Goal: Navigation & Orientation: Find specific page/section

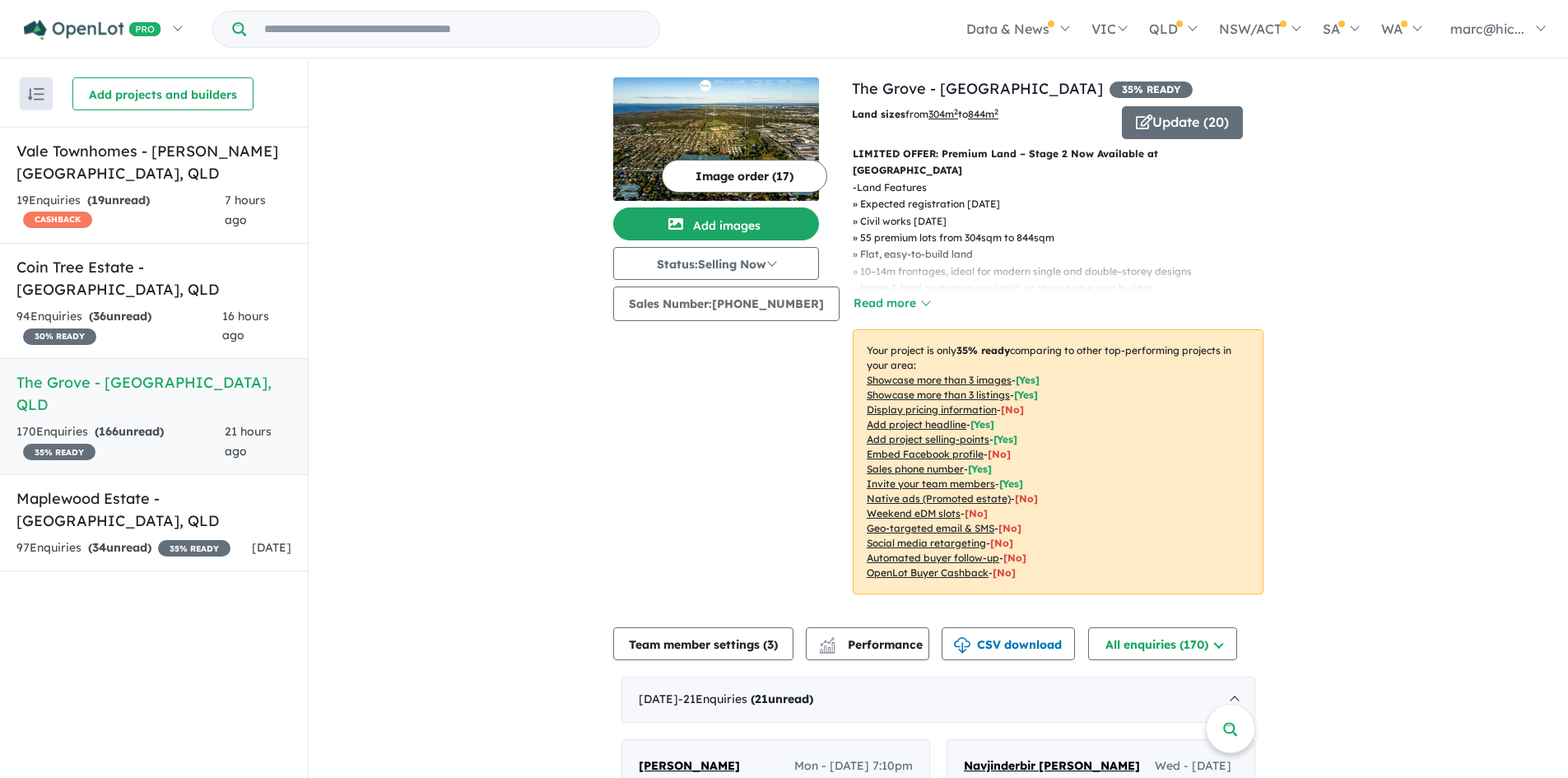
drag, startPoint x: 150, startPoint y: 335, endPoint x: 239, endPoint y: 354, distance: 91.0
click at [150, 371] on h5 "The Grove - [GEOGRAPHIC_DATA] , [GEOGRAPHIC_DATA]" at bounding box center [154, 394] width 275 height 45
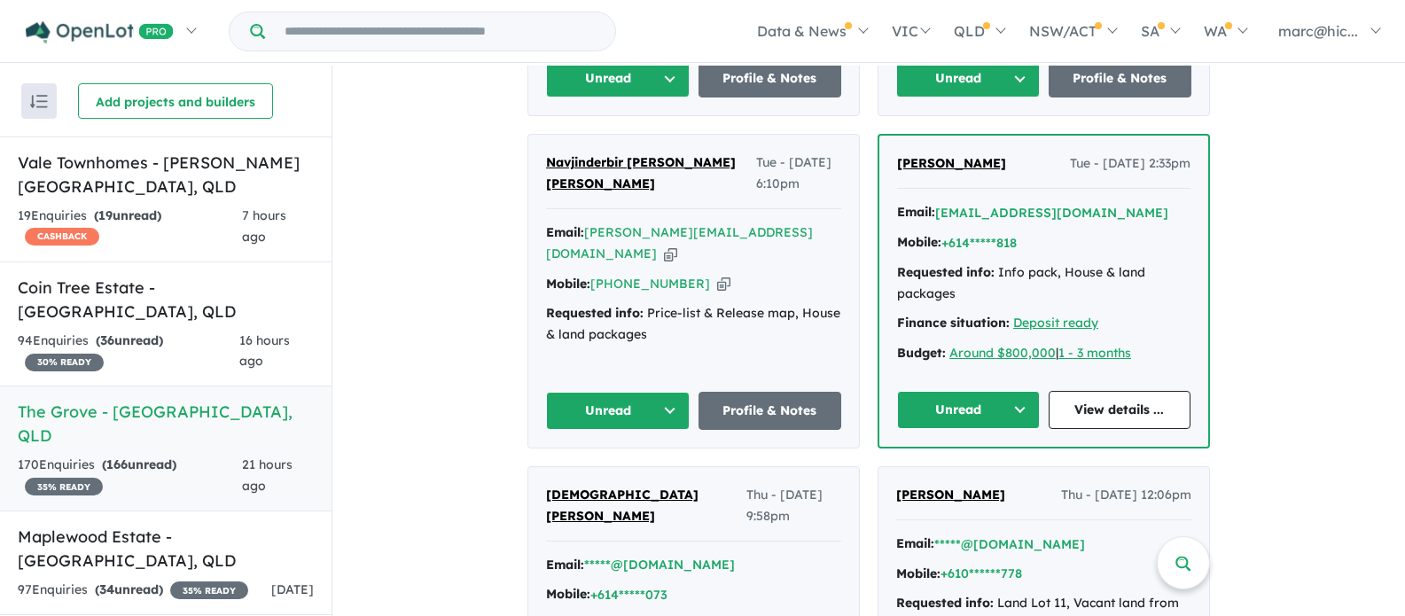
scroll to position [975, 0]
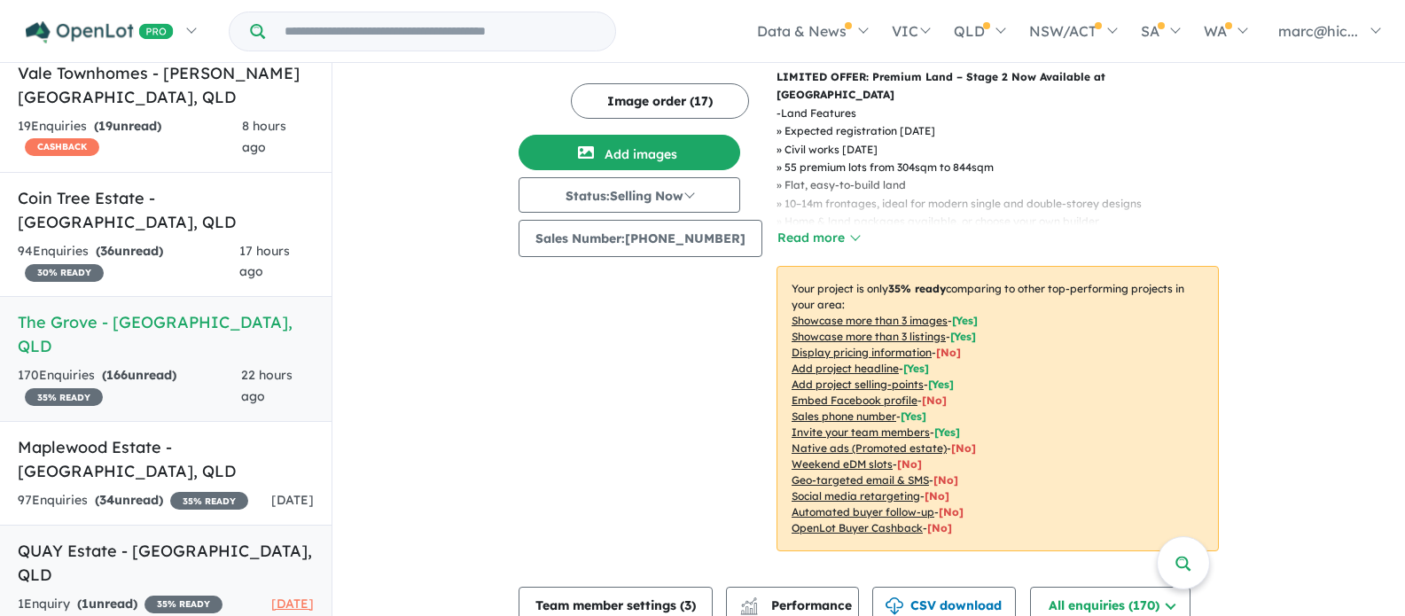
scroll to position [3, 0]
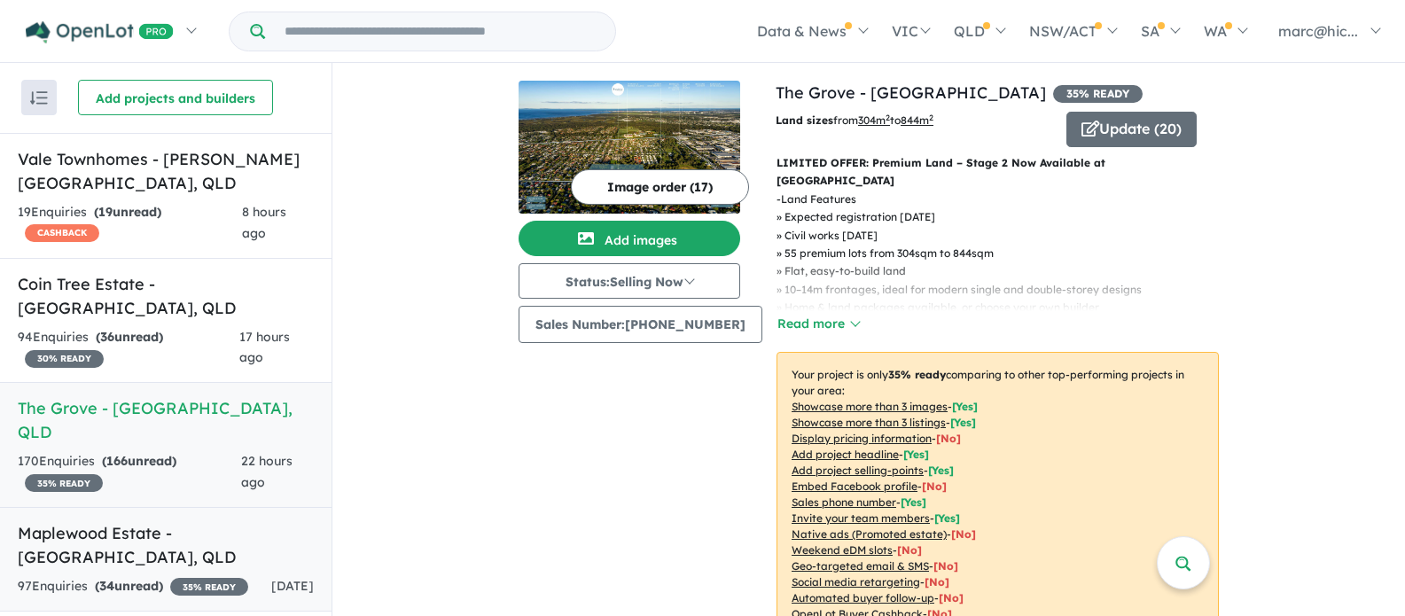
click at [123, 576] on div "97 Enquir ies ( 34 unread) 35 % READY" at bounding box center [133, 586] width 231 height 21
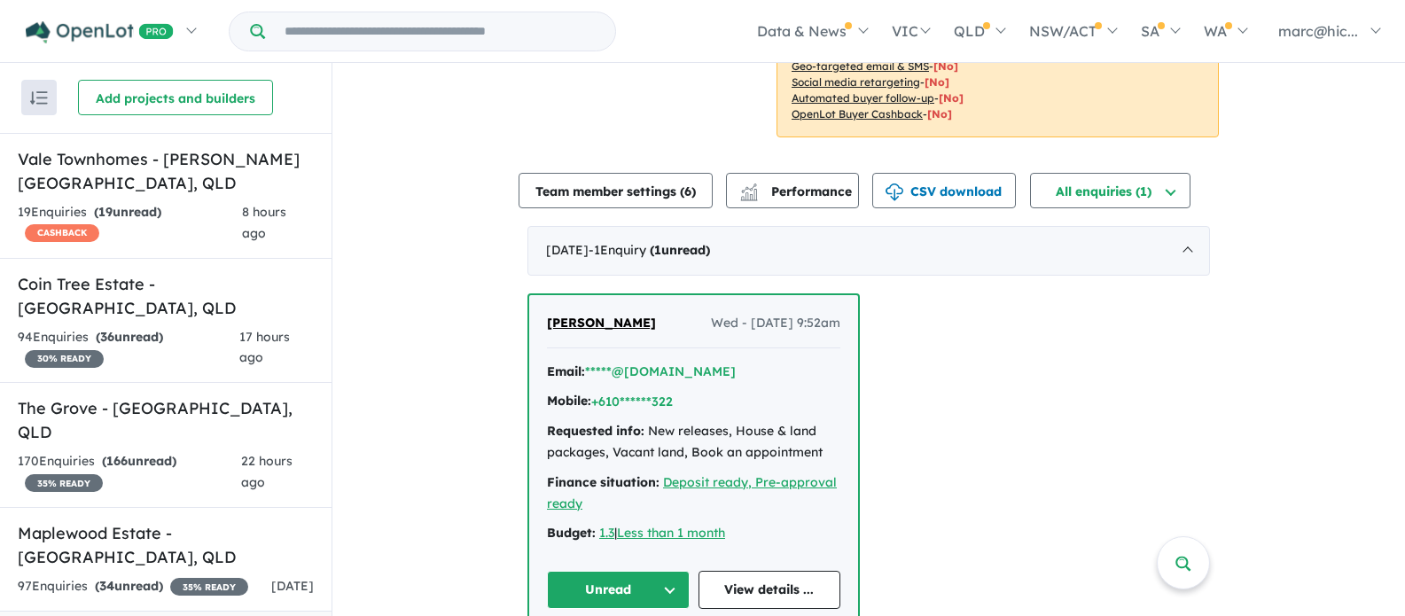
scroll to position [530, 0]
